Goal: Task Accomplishment & Management: Complete application form

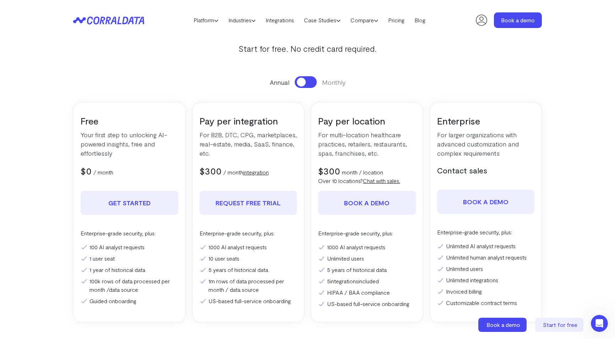
scroll to position [138, 0]
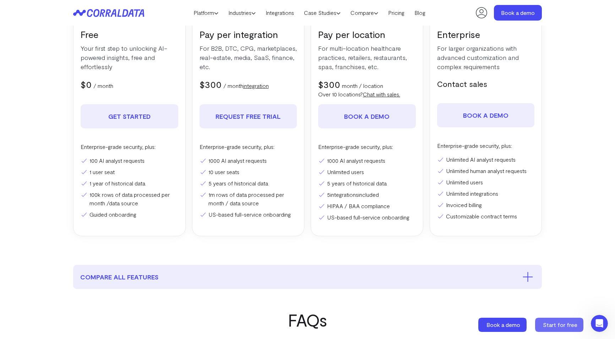
click at [560, 322] on span "Start for free" at bounding box center [560, 325] width 34 height 7
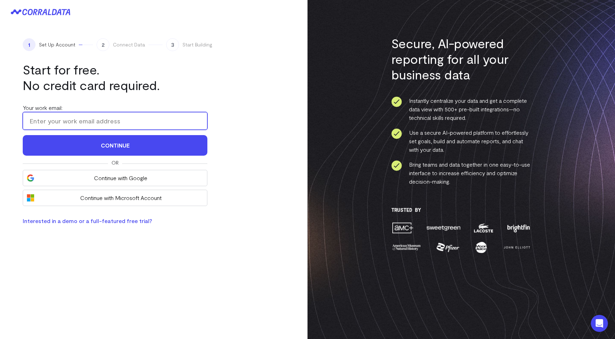
click at [131, 124] on input "Your work email:" at bounding box center [115, 121] width 185 height 18
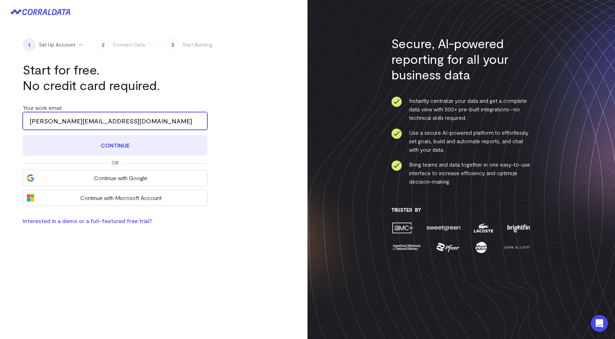
type input "jonwright@thecovery.com"
click at [137, 145] on button "Continue" at bounding box center [115, 145] width 185 height 21
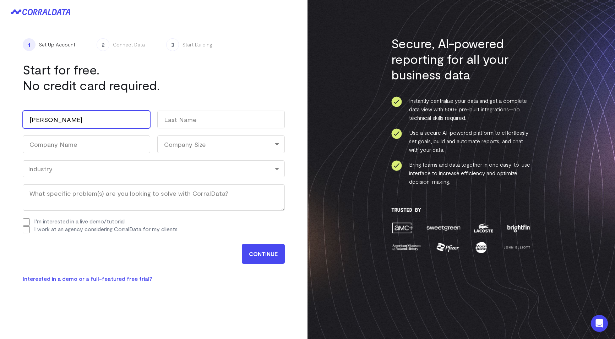
type input "Jonathan"
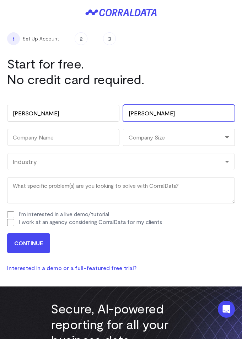
type input "Wright"
click at [224, 136] on div "Company Size" at bounding box center [179, 137] width 112 height 17
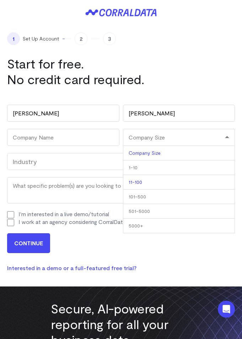
click at [166, 182] on li "11-100" at bounding box center [179, 182] width 112 height 15
select select "11-100"
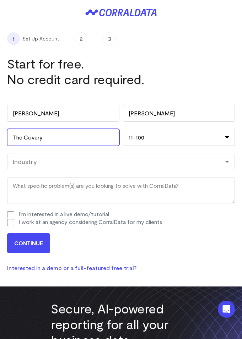
click at [79, 158] on div "Industry" at bounding box center [120, 162] width 217 height 8
type input "The Covery"
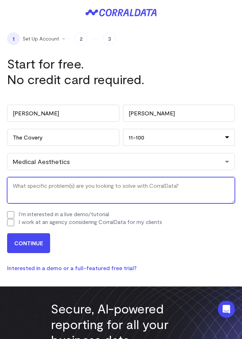
click at [74, 184] on textarea "What specific problem(s) are you looking to solve with CorralData? (Required)" at bounding box center [121, 190] width 228 height 26
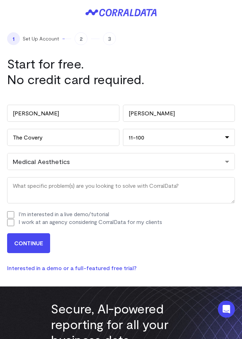
click at [12, 216] on div "Work email (Required) jonwright@thecovery.com Name Jonathan First Wright Last C…" at bounding box center [121, 166] width 228 height 136
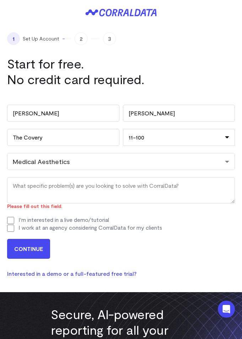
click at [11, 222] on input "I'm interested in a live demo/tutorial" at bounding box center [10, 220] width 7 height 7
checkbox input "true"
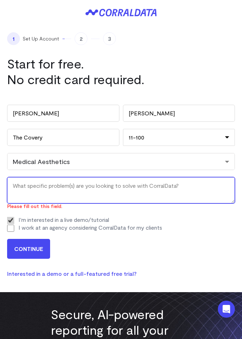
click at [63, 181] on textarea "What specific problem(s) are you looking to solve with CorralData? (Required)" at bounding box center [121, 190] width 228 height 26
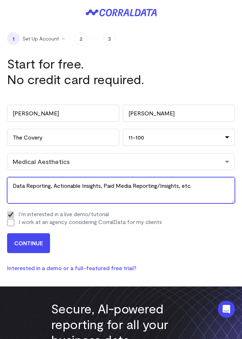
type textarea "Data Reporting, Actionable Insights, Paid Media Reporting/Insights, etc."
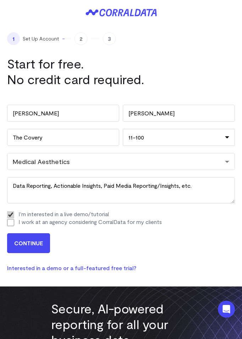
click at [29, 240] on input "CONTINUE" at bounding box center [28, 243] width 43 height 20
